Goal: Check status: Check status

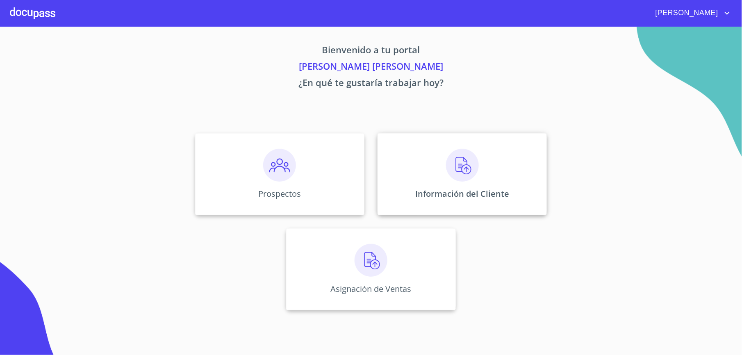
click at [442, 159] on div "Información del Cliente" at bounding box center [462, 174] width 169 height 82
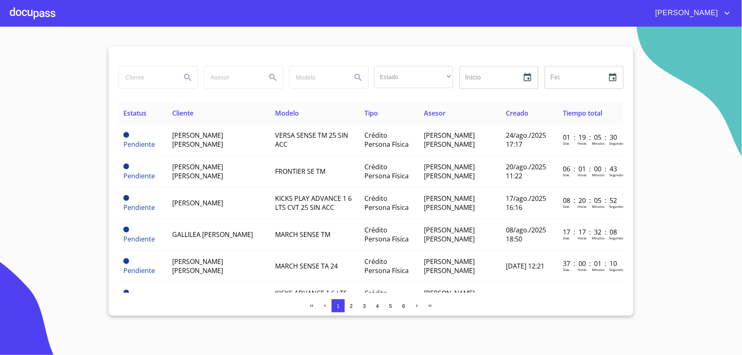
click at [158, 78] on input "search" at bounding box center [147, 77] width 56 height 22
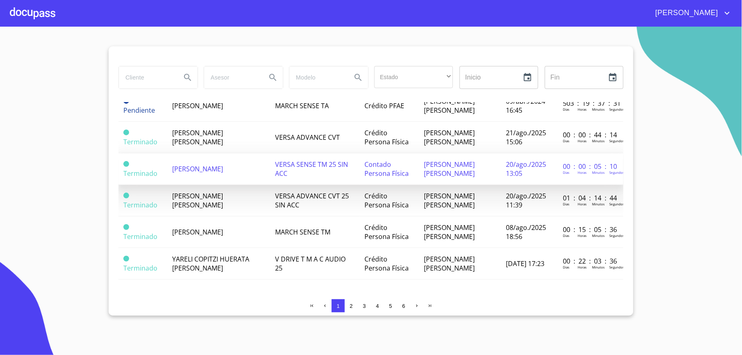
scroll to position [604, 0]
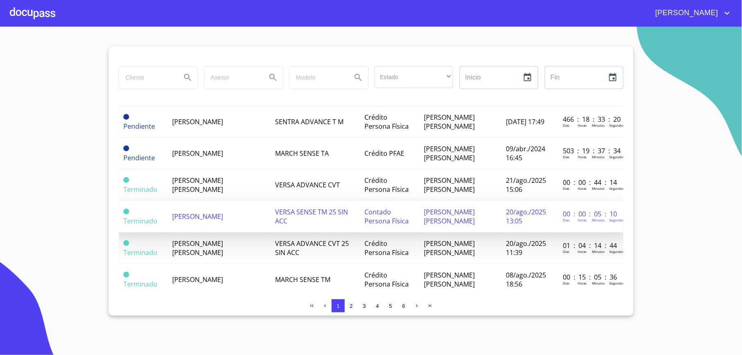
click at [255, 207] on td "[PERSON_NAME]" at bounding box center [218, 217] width 103 height 32
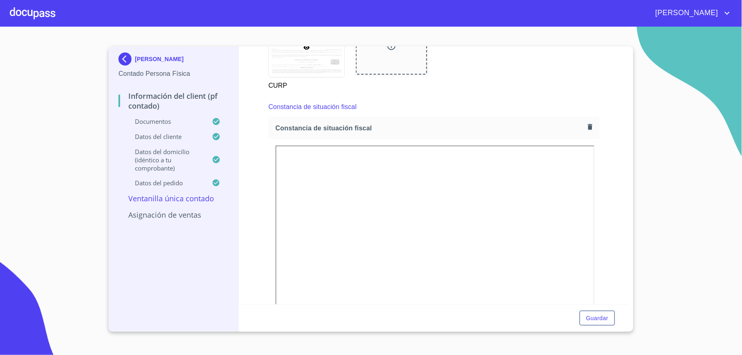
scroll to position [1137, 0]
